Goal: Task Accomplishment & Management: Manage account settings

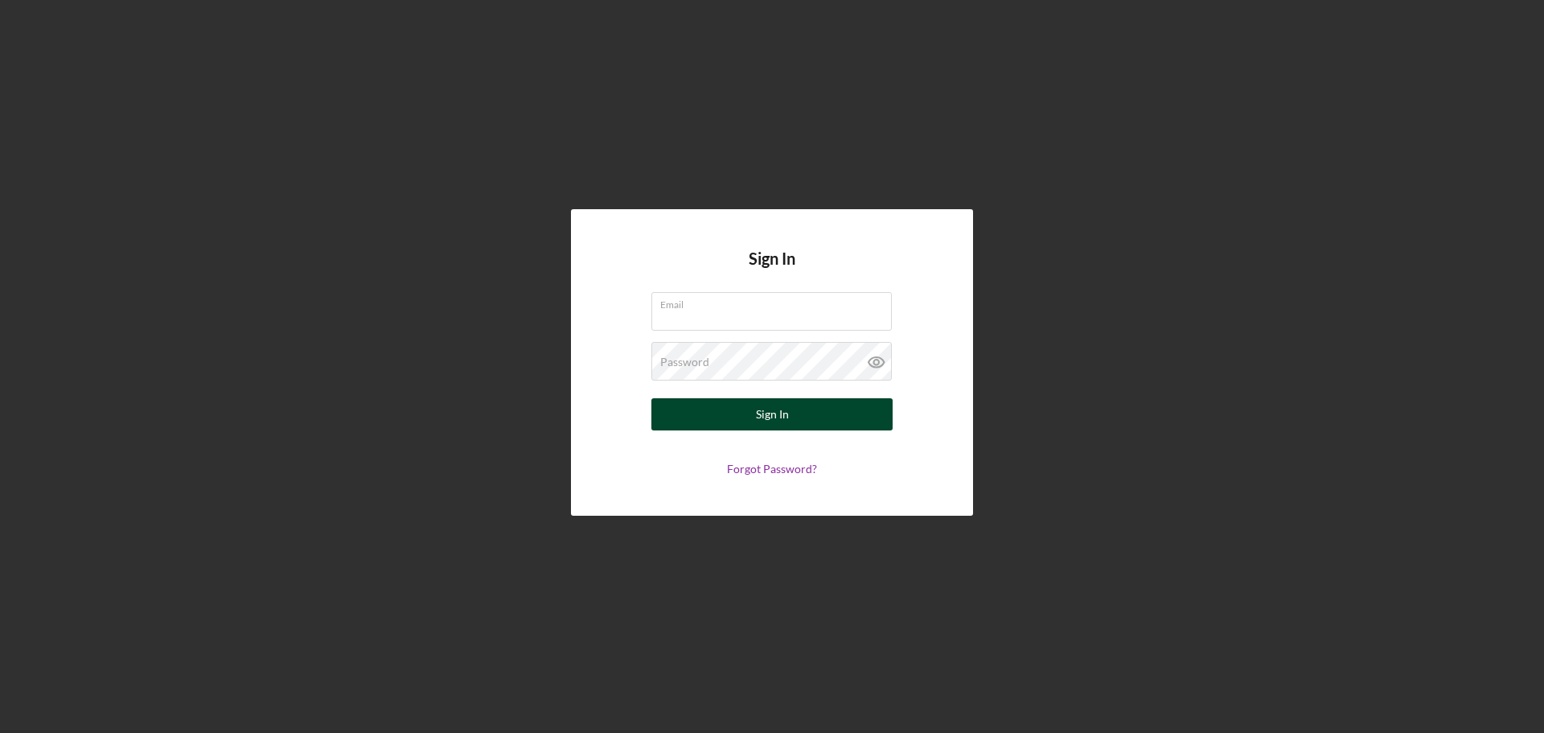
type input "[EMAIL_ADDRESS][DOMAIN_NAME]"
click at [702, 417] on button "Sign In" at bounding box center [771, 414] width 241 height 32
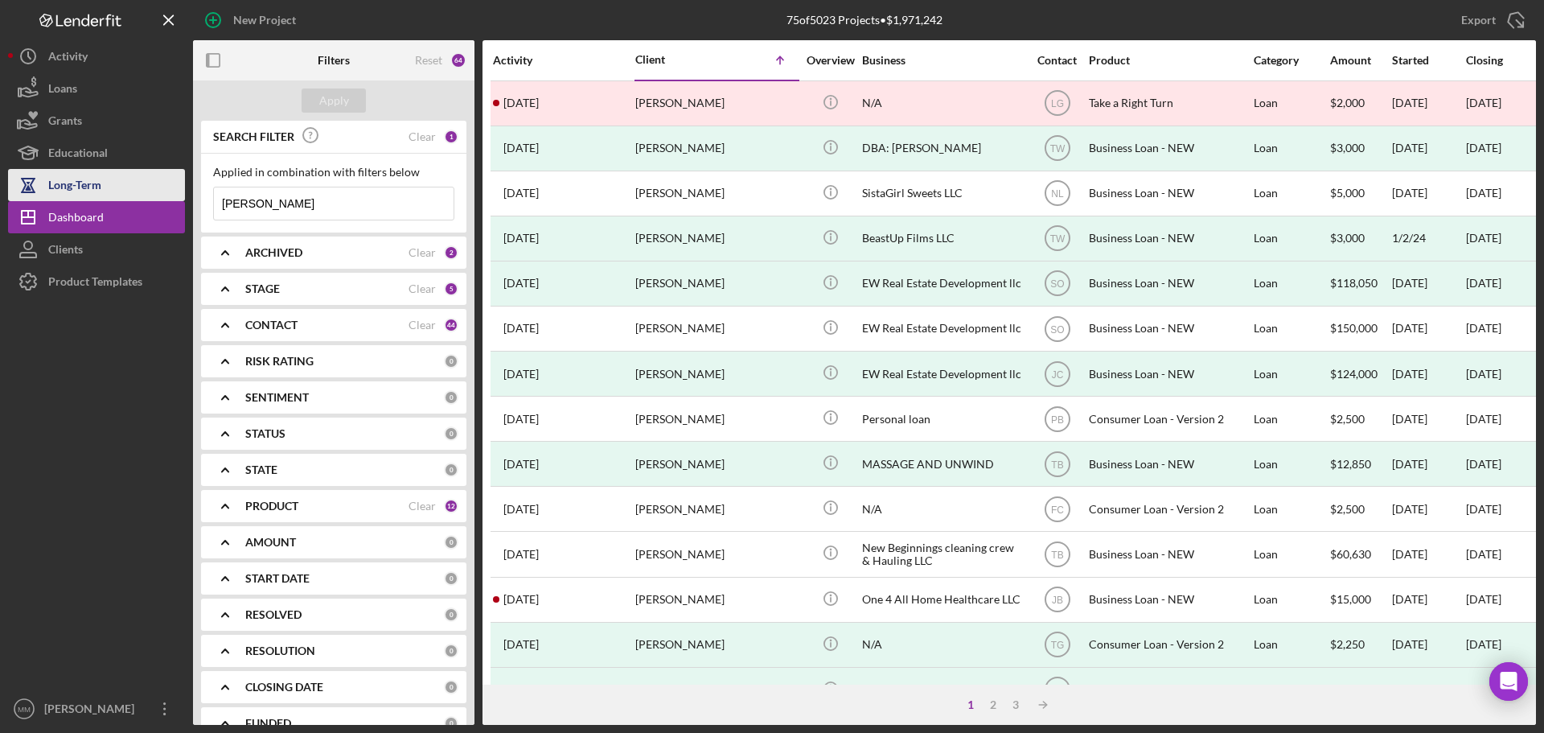
drag, startPoint x: 314, startPoint y: 206, endPoint x: 184, endPoint y: 200, distance: 129.6
click at [187, 200] on div "New Project 75 of 5023 Projects • $1,971,242 [PERSON_NAME] Export Icon/Export F…" at bounding box center [772, 362] width 1528 height 725
type input "r"
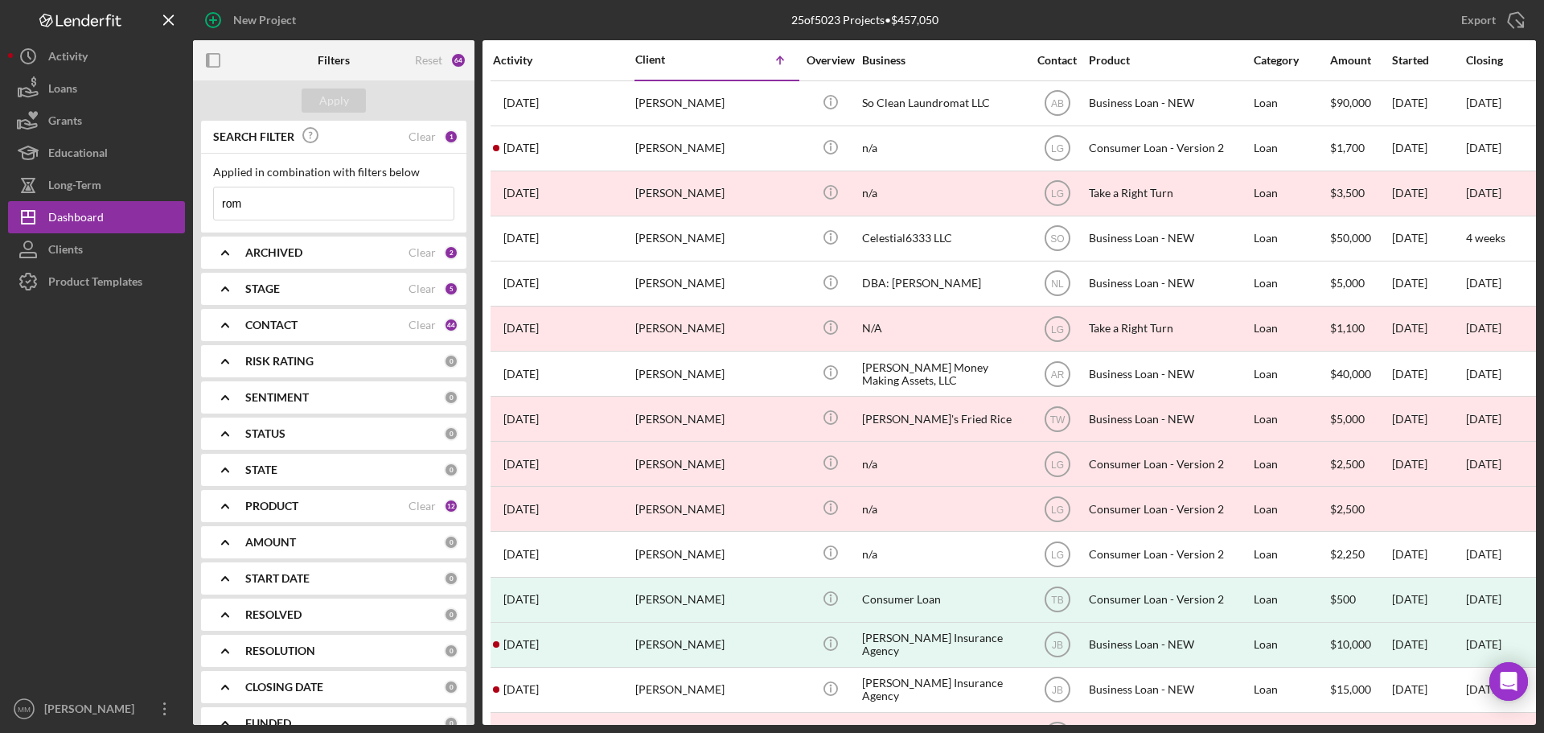
click at [265, 205] on input "rom" at bounding box center [334, 203] width 240 height 32
type input "romekia"
click at [318, 94] on button "Apply" at bounding box center [334, 100] width 64 height 24
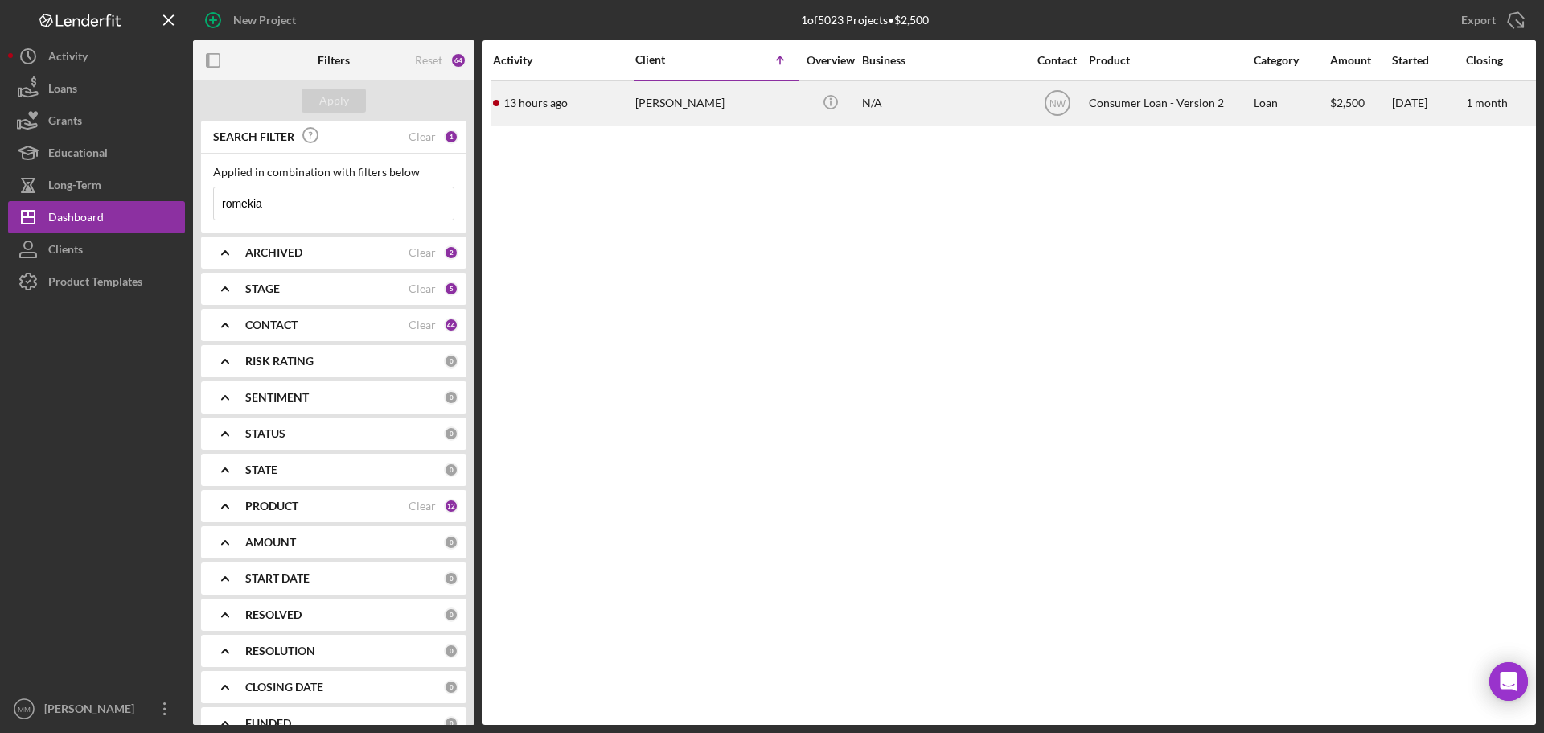
click at [658, 106] on div "[PERSON_NAME]" at bounding box center [715, 103] width 161 height 43
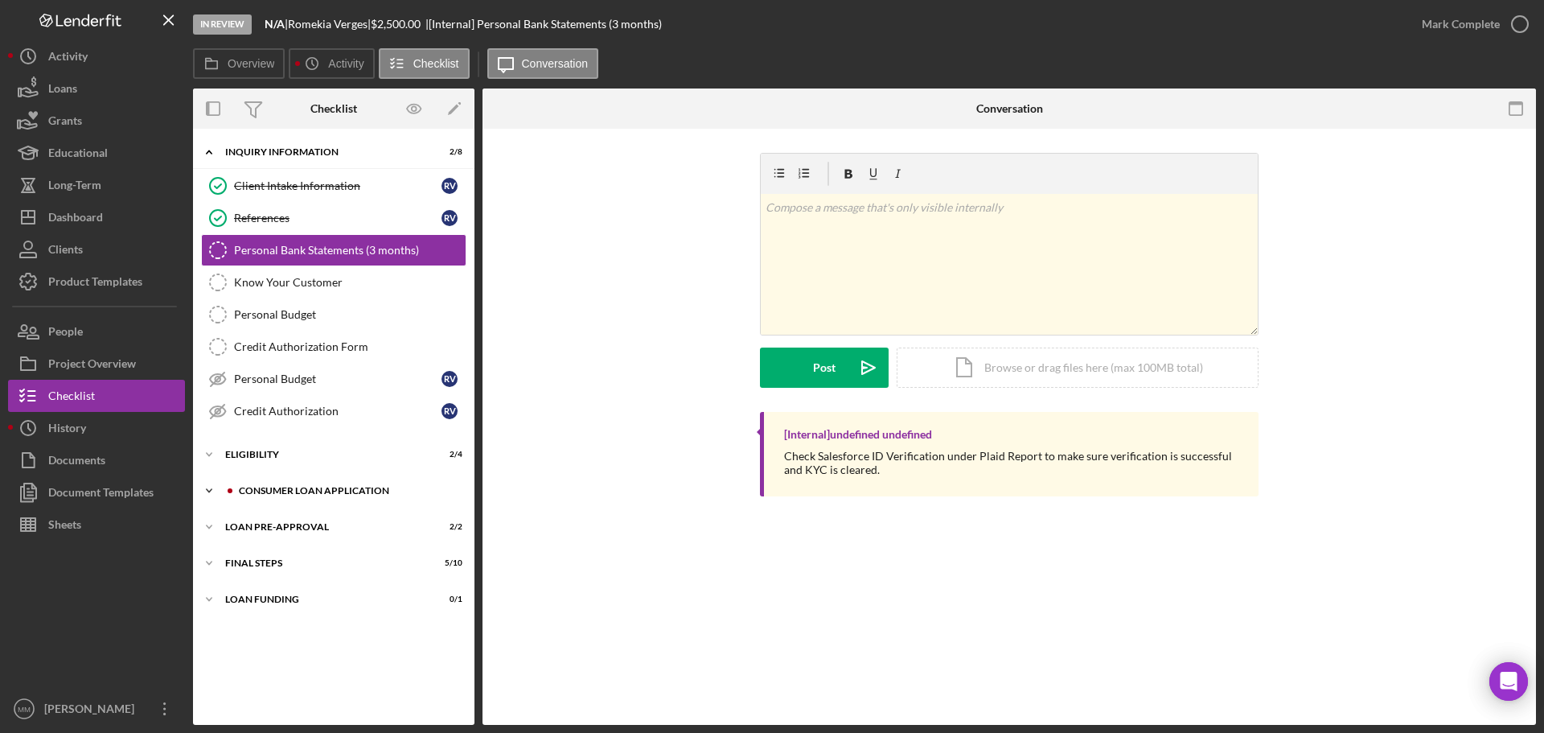
click at [202, 488] on icon "Icon/Expander" at bounding box center [209, 490] width 32 height 32
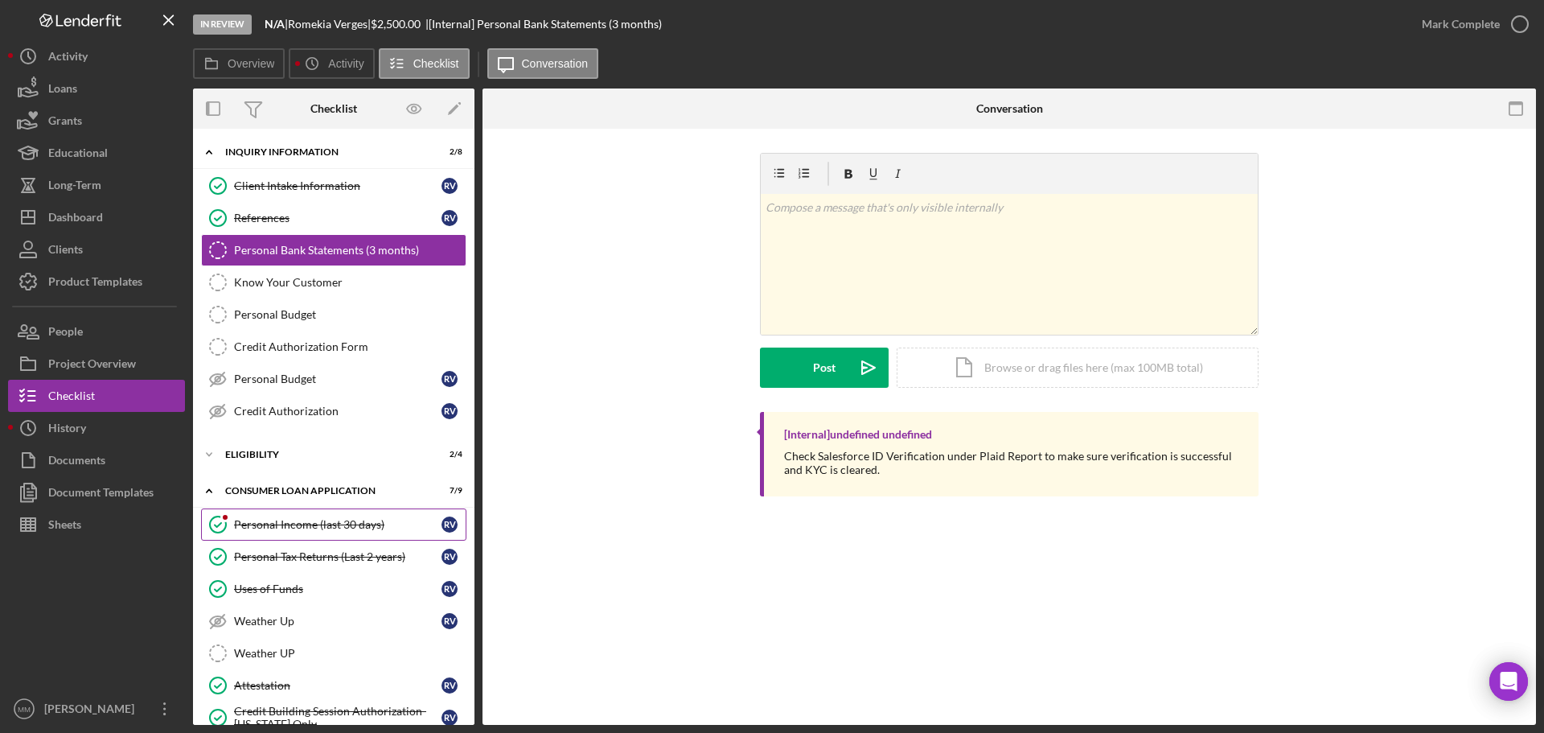
click at [216, 523] on icon "Personal Income (last 30 days)" at bounding box center [218, 524] width 40 height 40
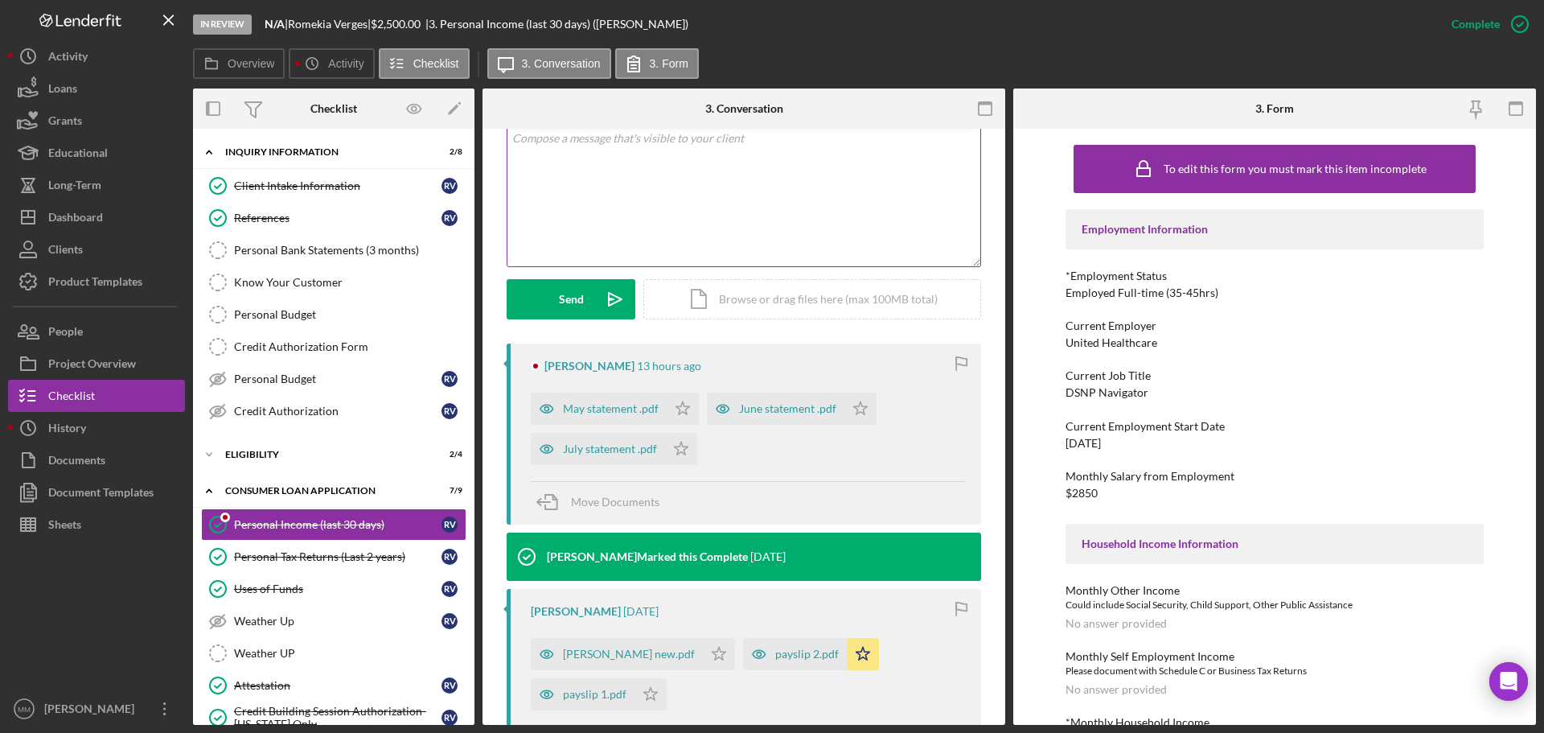
scroll to position [402, 0]
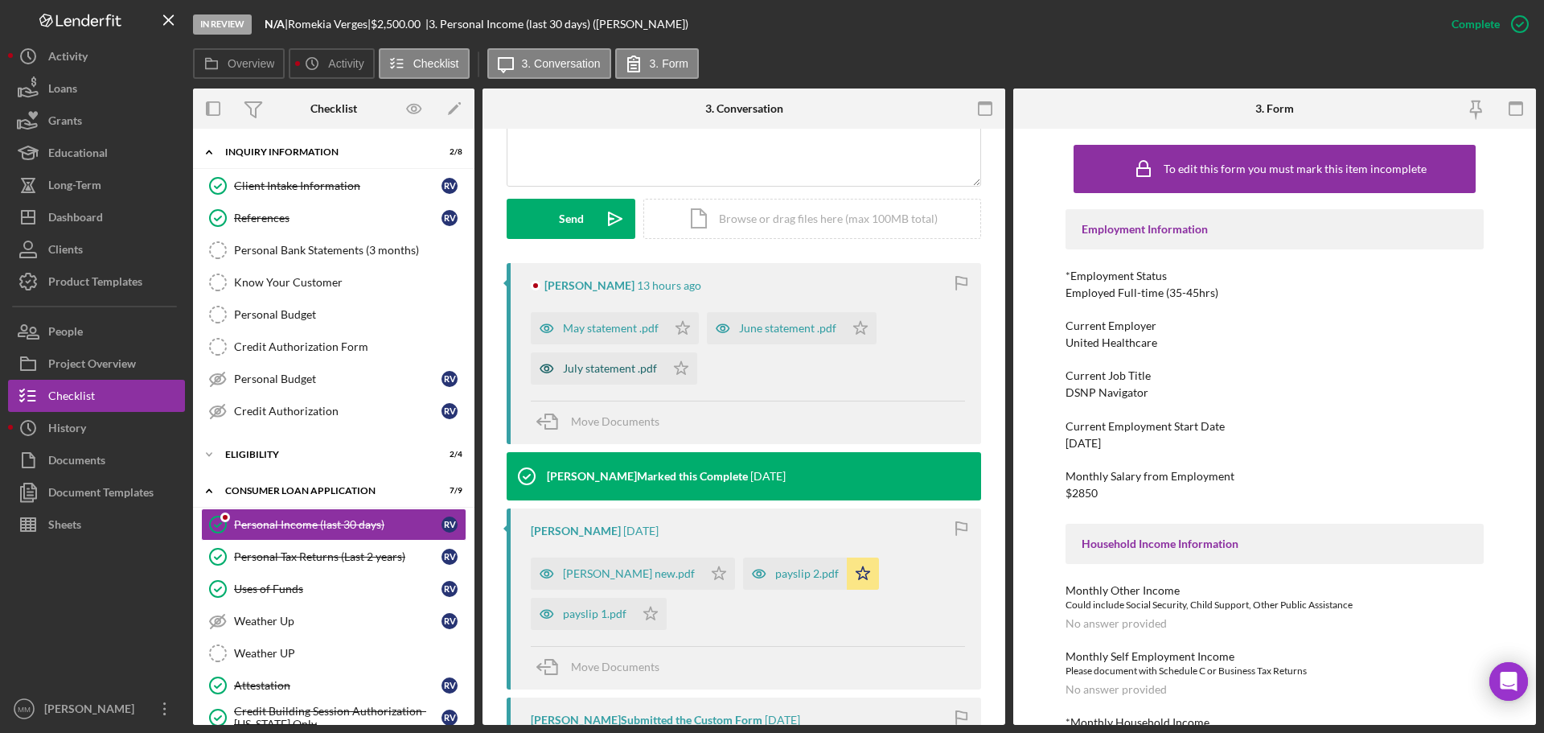
click at [612, 371] on div "July statement .pdf" at bounding box center [610, 368] width 94 height 13
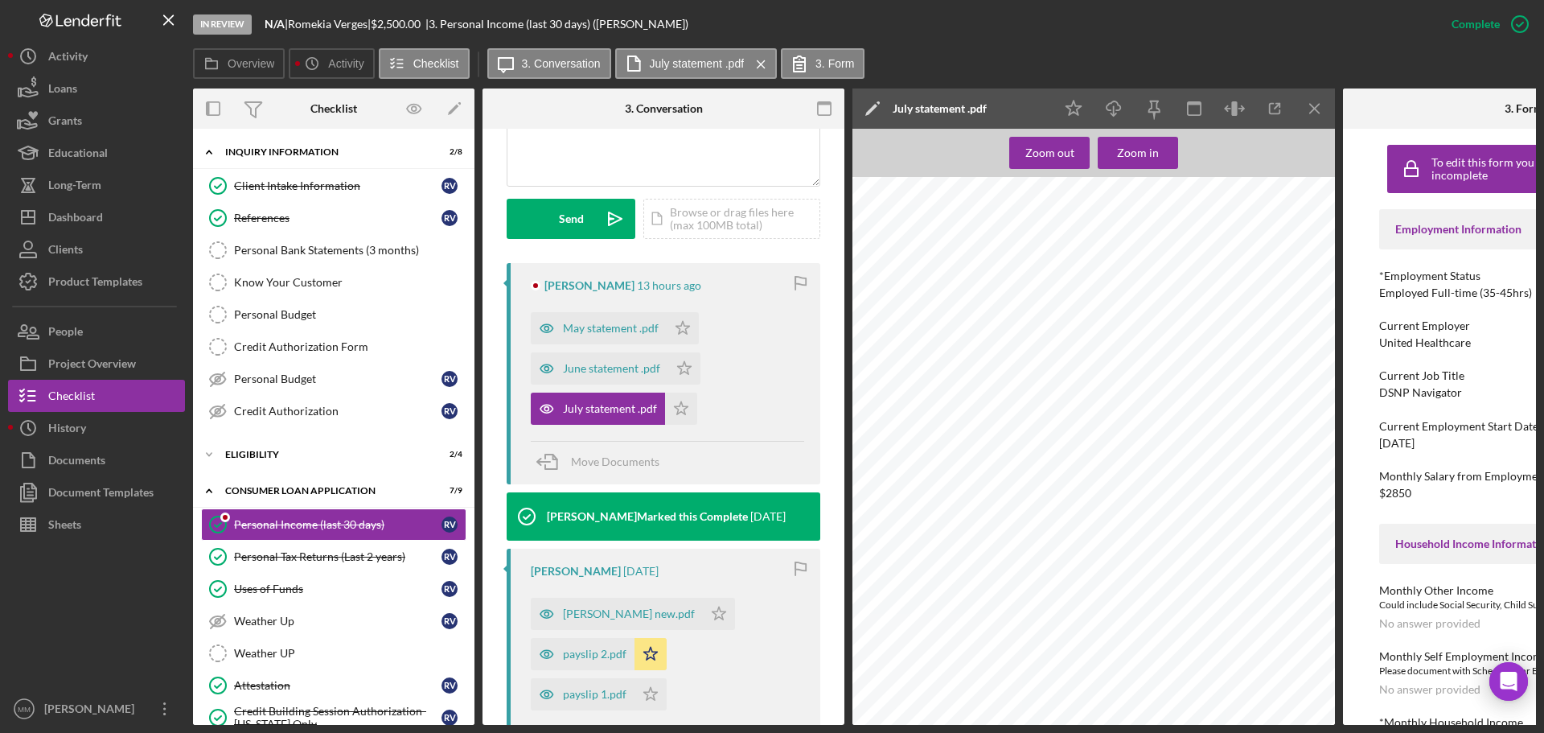
scroll to position [5147, 0]
